Goal: Task Accomplishment & Management: Complete application form

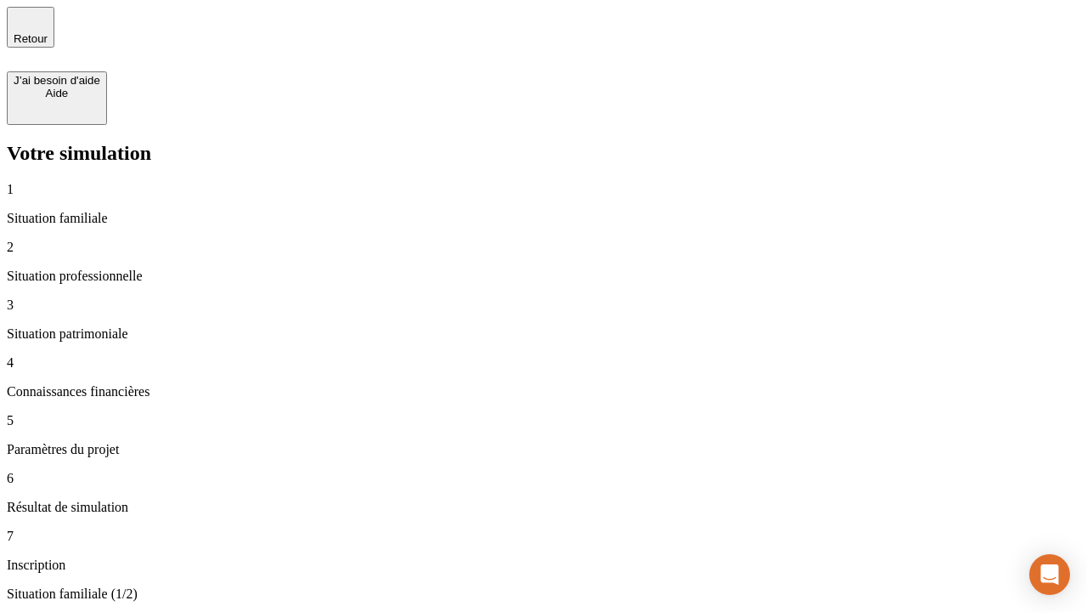
type input "30 000"
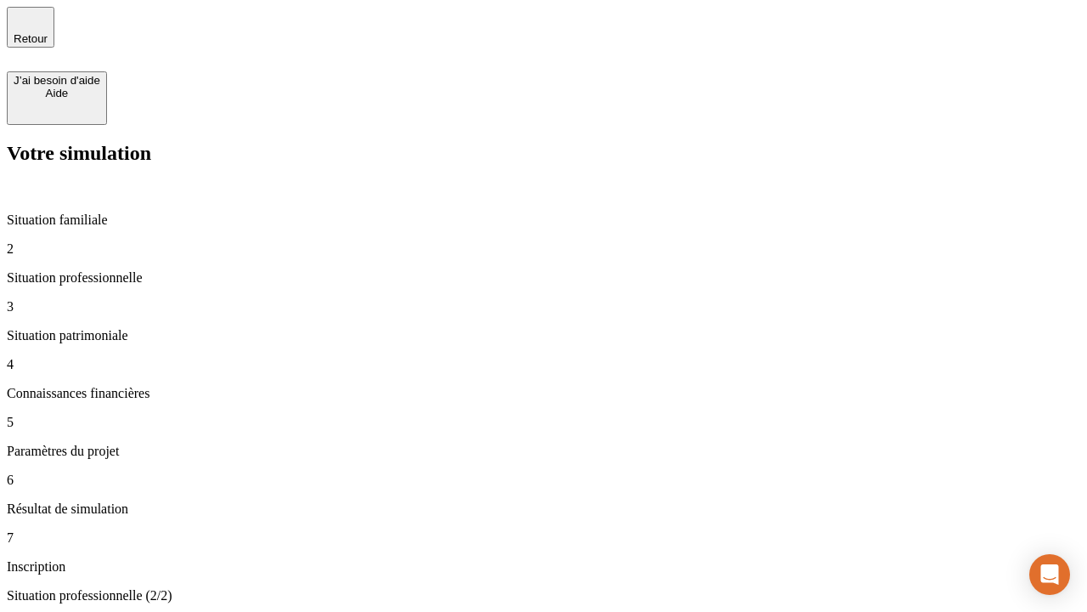
type input "1 000"
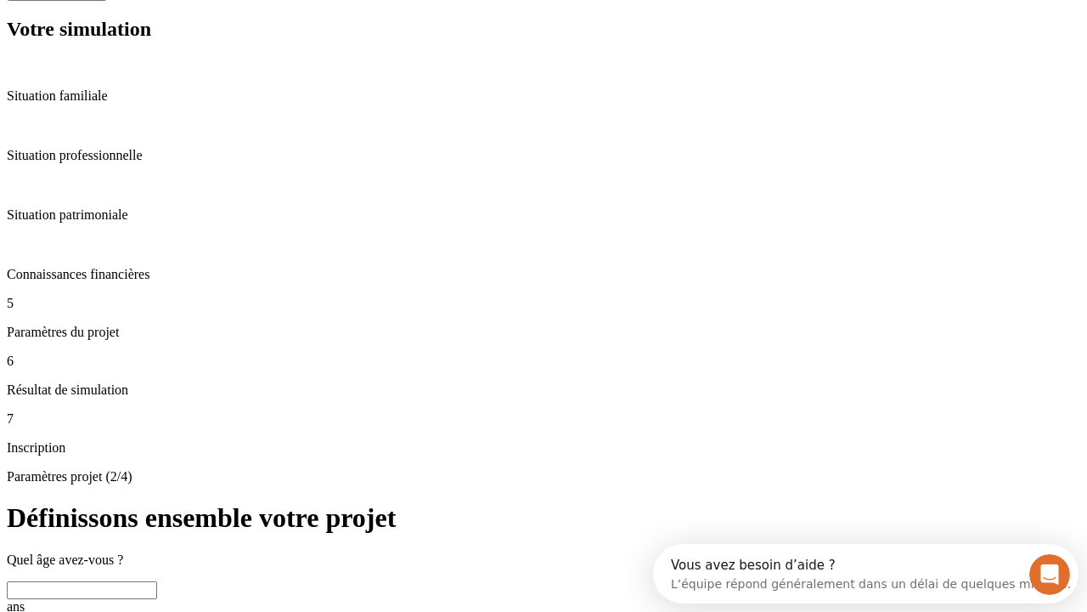
scroll to position [32, 0]
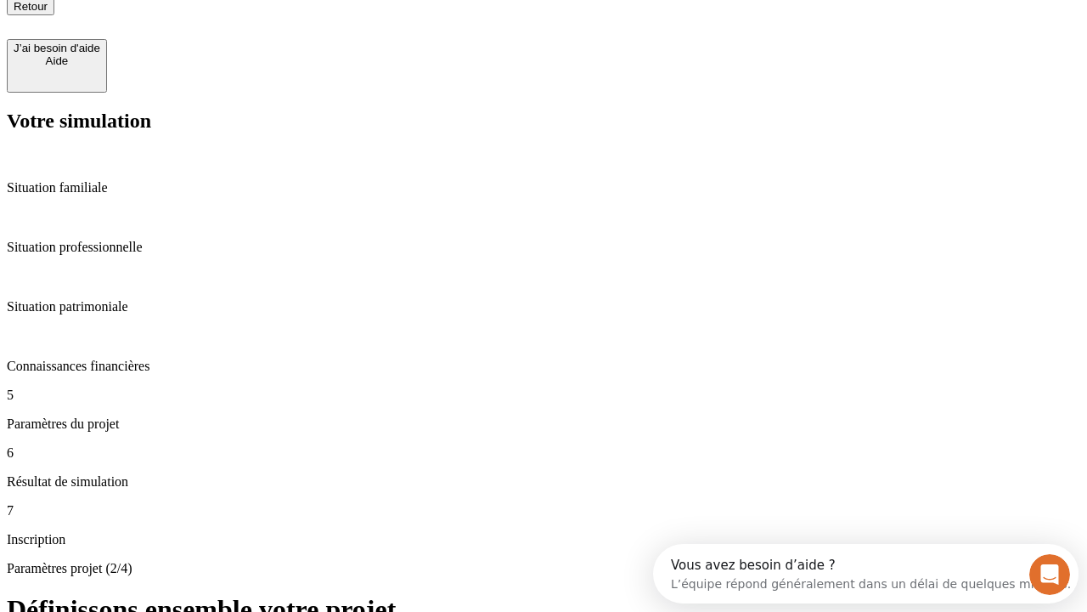
type input "65"
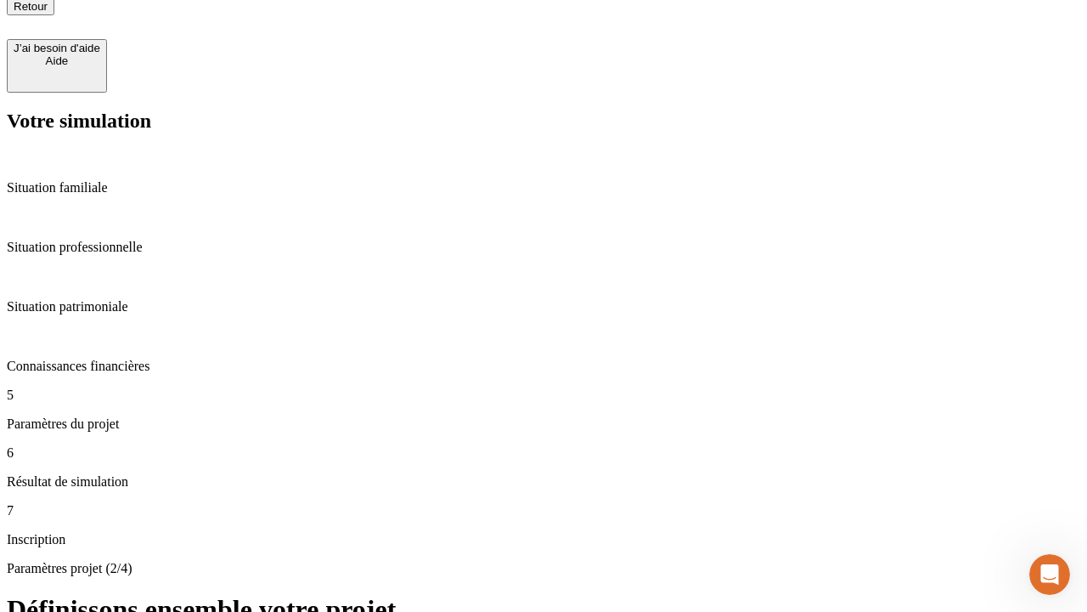
type input "5 000"
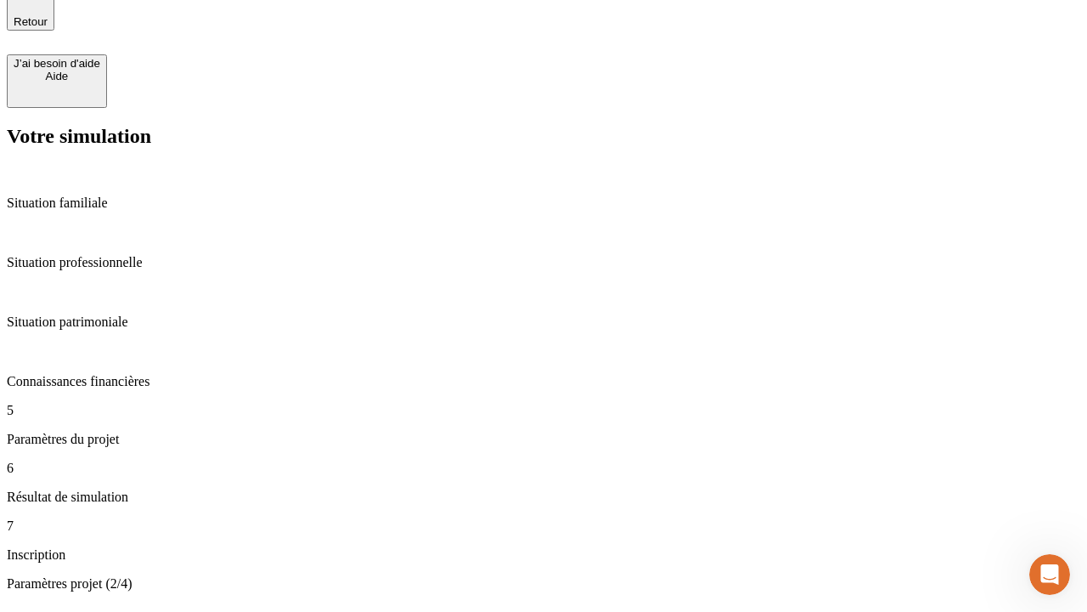
type input "640"
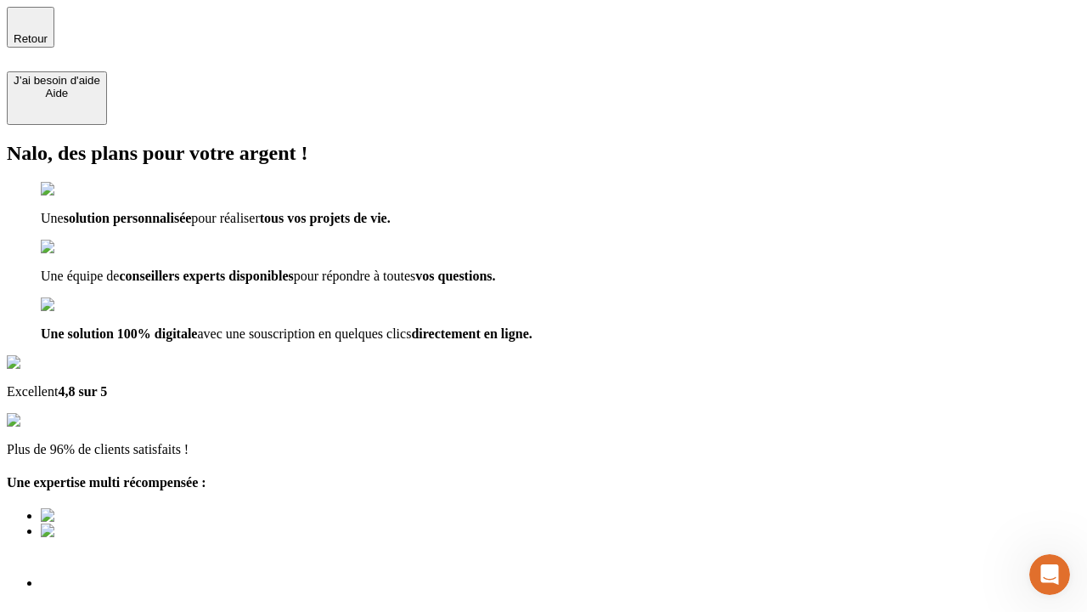
type input "[EMAIL_ADDRESS][DOMAIN_NAME]"
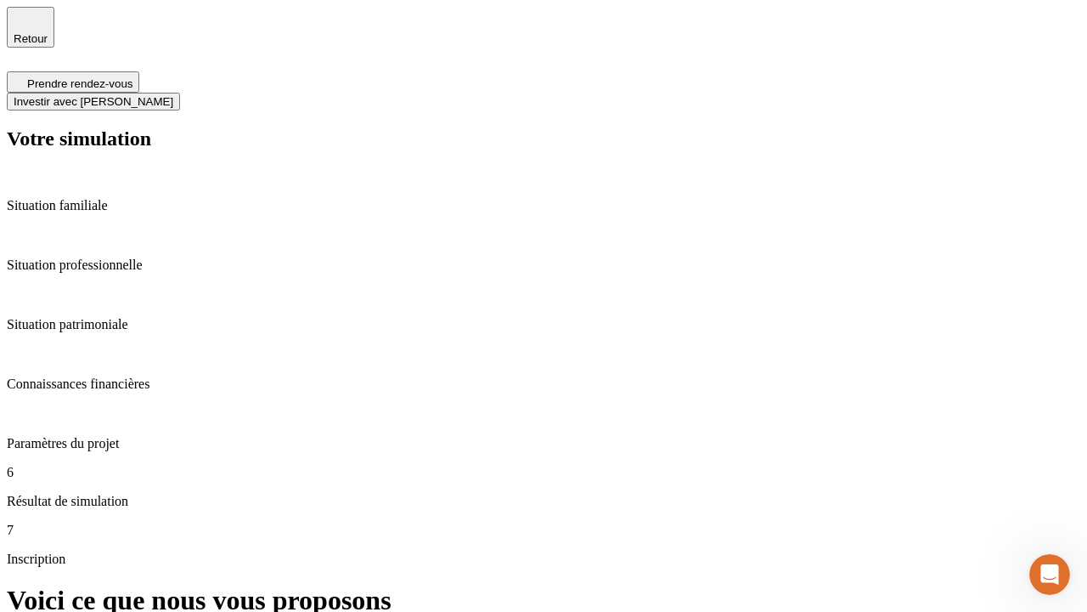
click at [173, 95] on span "Investir avec [PERSON_NAME]" at bounding box center [94, 101] width 160 height 13
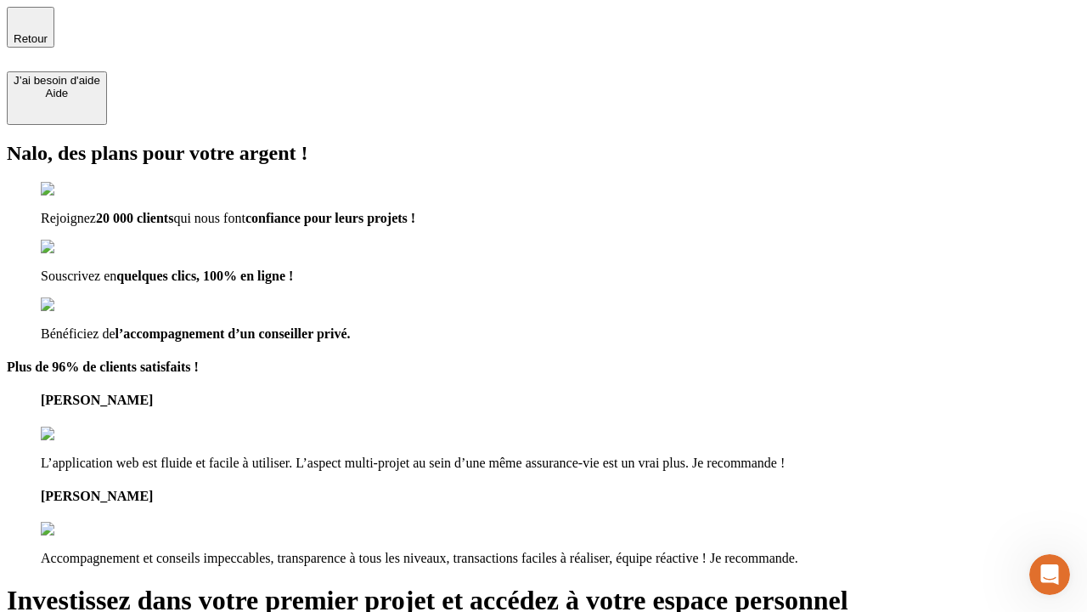
type input "[PERSON_NAME][EMAIL_ADDRESS][DOMAIN_NAME]"
